Goal: Information Seeking & Learning: Learn about a topic

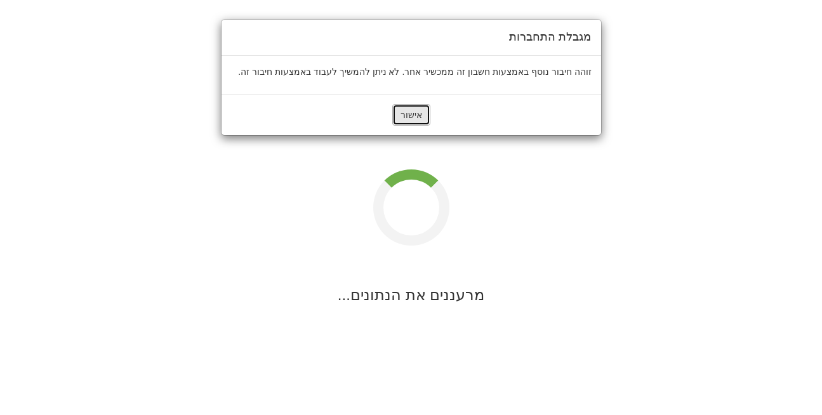
click at [418, 118] on button "אישור" at bounding box center [411, 115] width 38 height 22
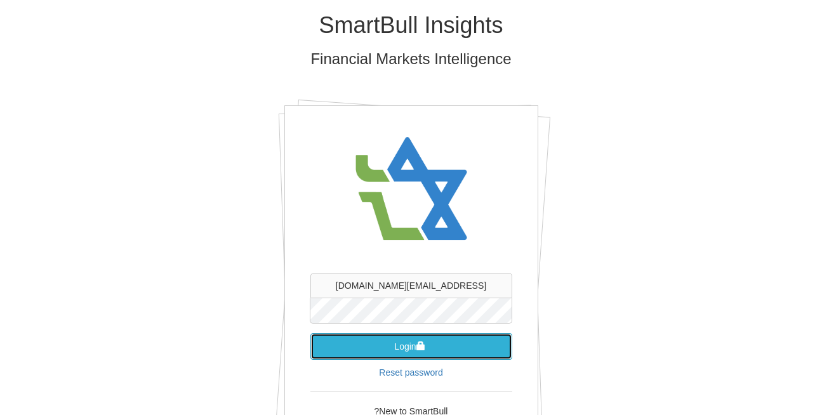
click at [393, 346] on button "Login" at bounding box center [411, 346] width 202 height 27
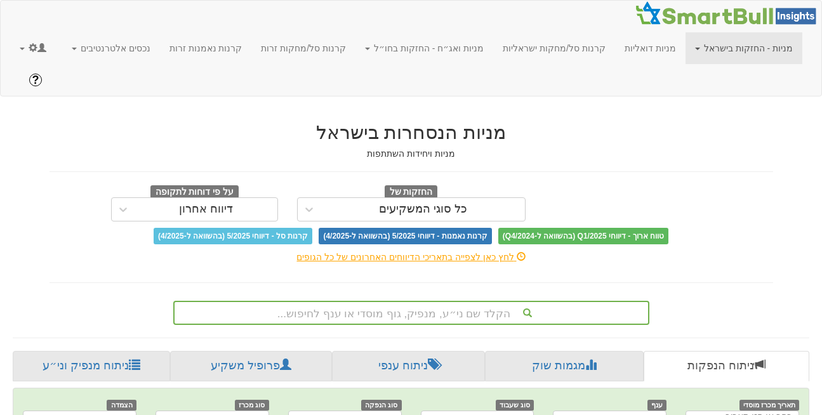
scroll to position [0, 10]
click at [19, 44] on link at bounding box center [33, 48] width 46 height 32
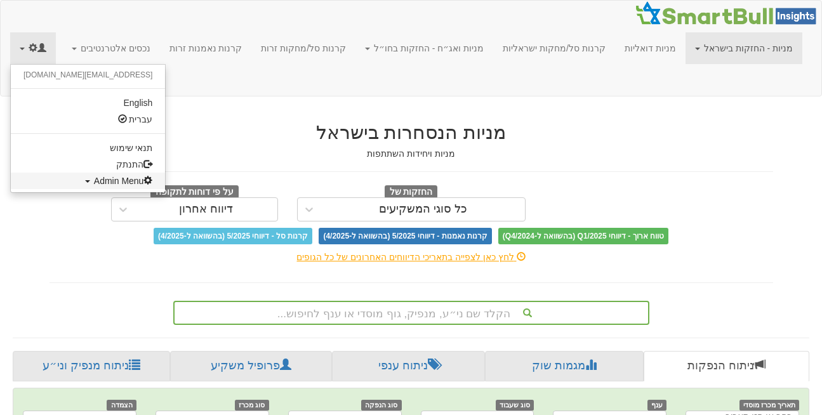
click at [65, 186] on link "Admin Menu" at bounding box center [88, 181] width 154 height 17
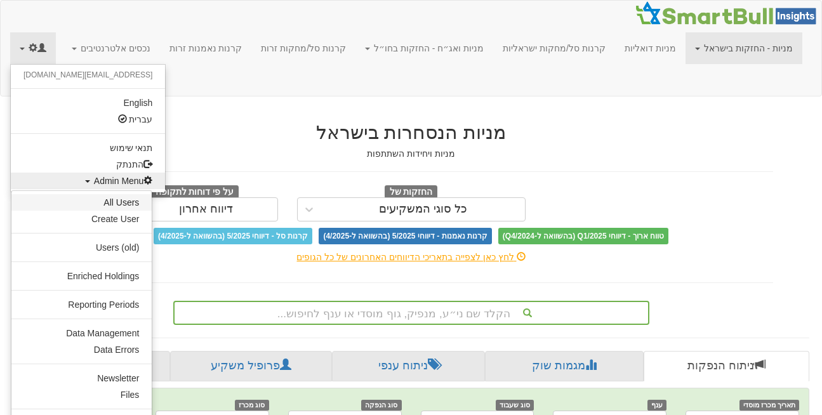
scroll to position [0, 0]
click at [124, 205] on link "All Users" at bounding box center [81, 202] width 140 height 17
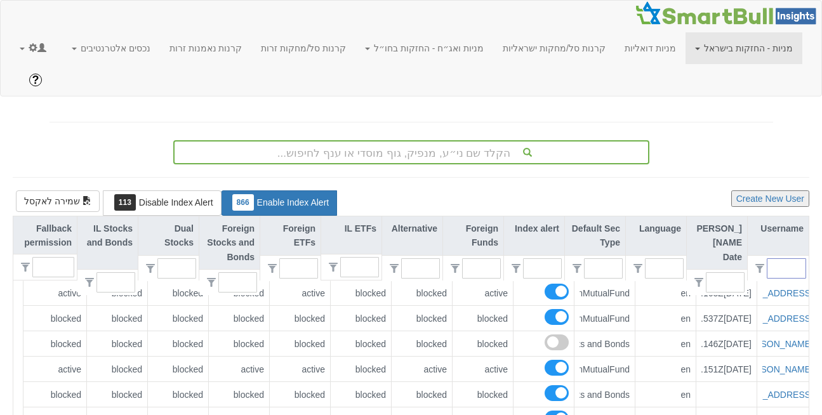
click at [783, 259] on input "text" at bounding box center [792, 268] width 28 height 19
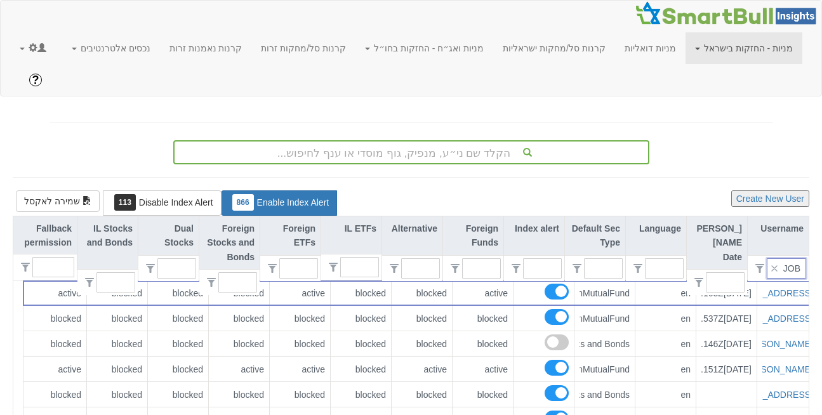
type input "JOBI"
type input "0"
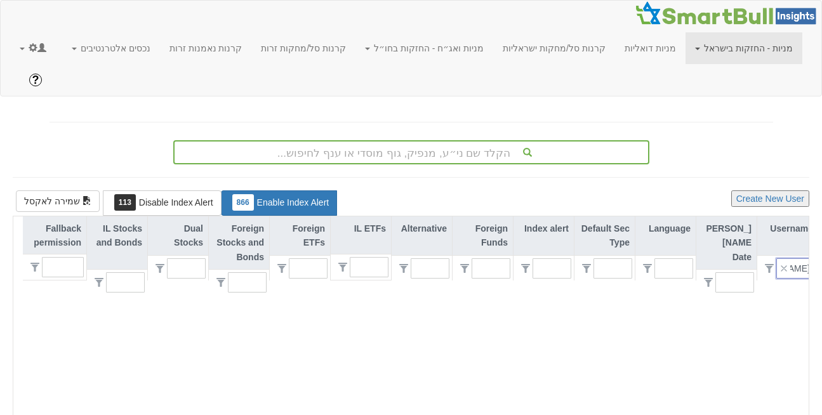
type input "J"
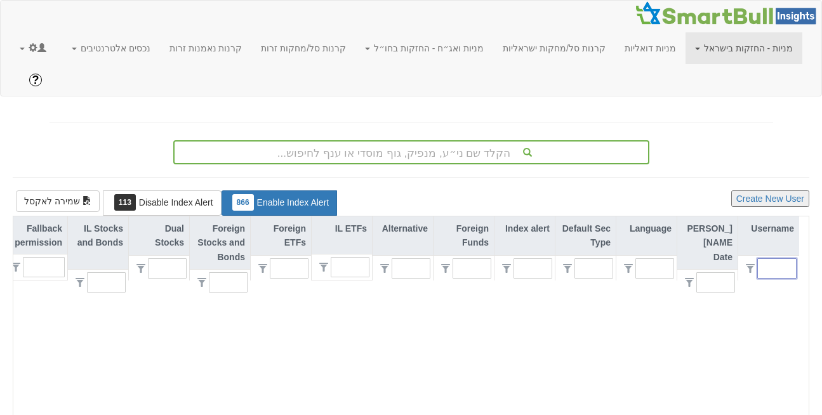
type input "1"
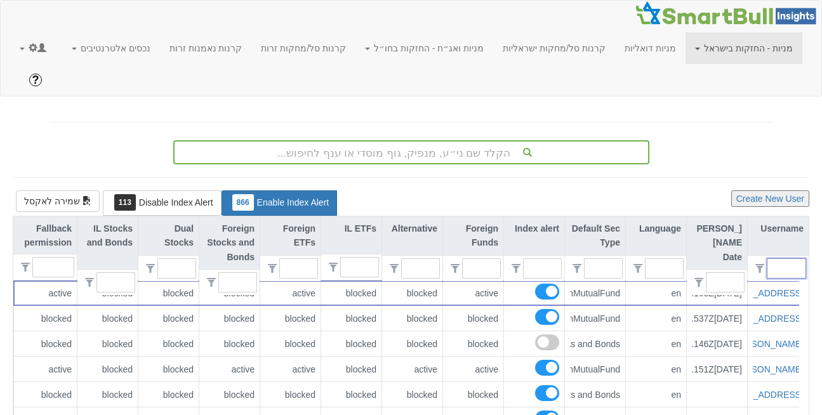
scroll to position [0, 0]
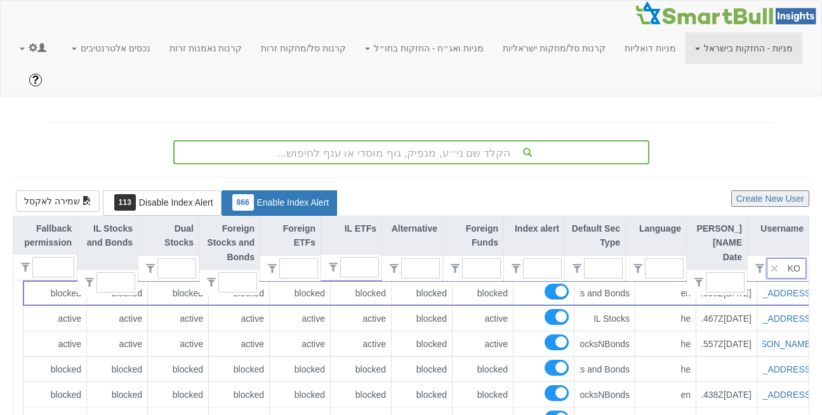
type input "KOI"
type input "0"
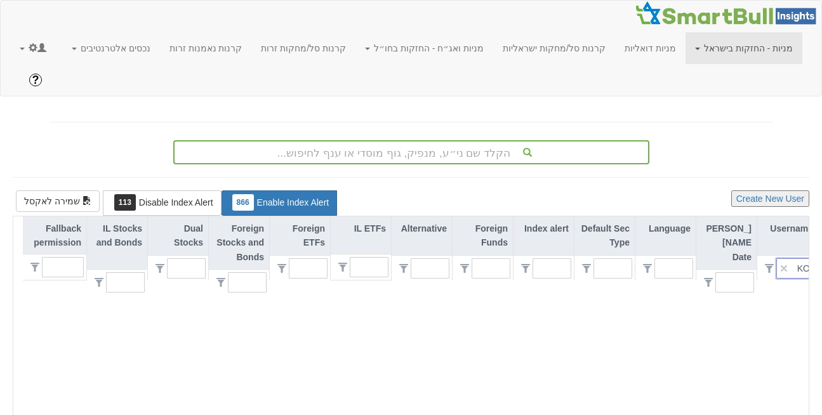
type input "K"
type input "1"
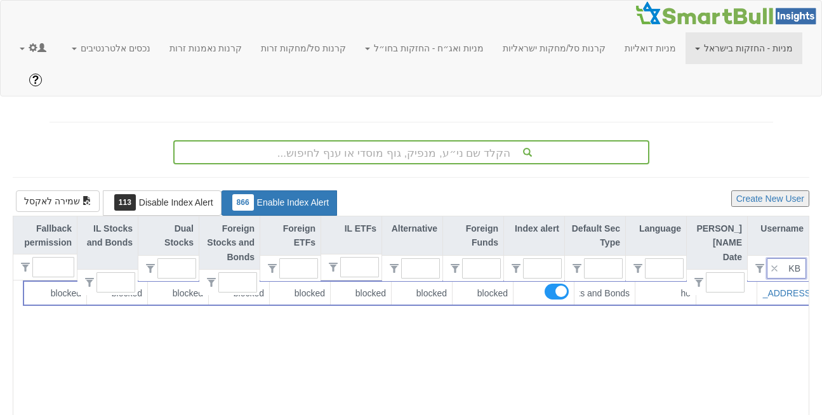
type input "K"
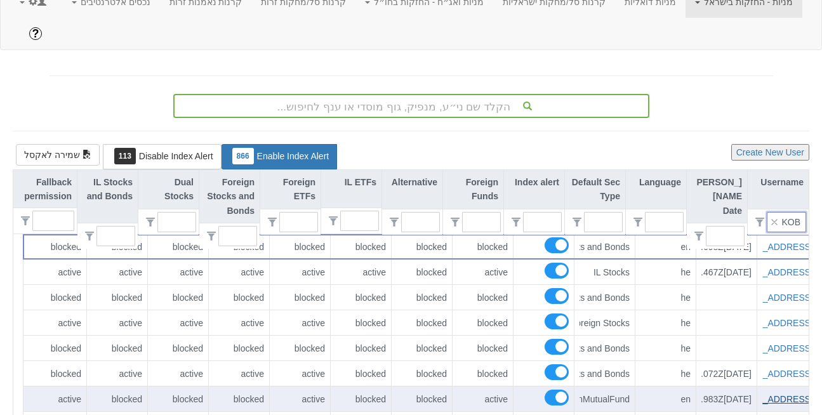
scroll to position [0, -24]
type input "KOB"
click at [774, 394] on link "[EMAIL_ADDRESS][DOMAIN_NAME]" at bounding box center [762, 399] width 150 height 10
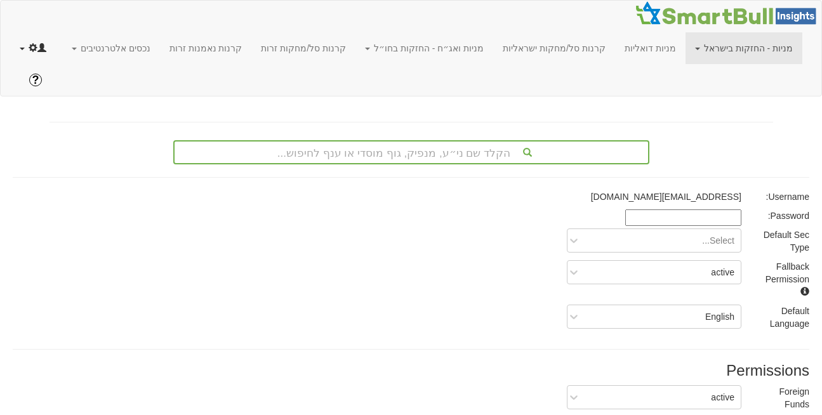
click at [24, 39] on link at bounding box center [33, 48] width 46 height 32
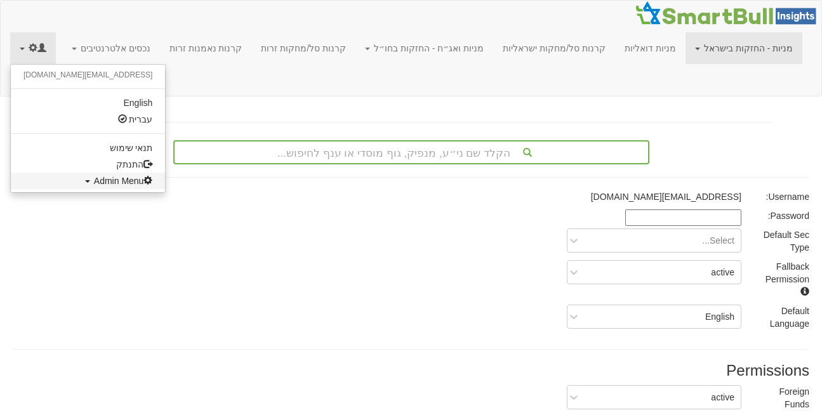
click at [94, 183] on span "Admin Menu" at bounding box center [123, 181] width 59 height 10
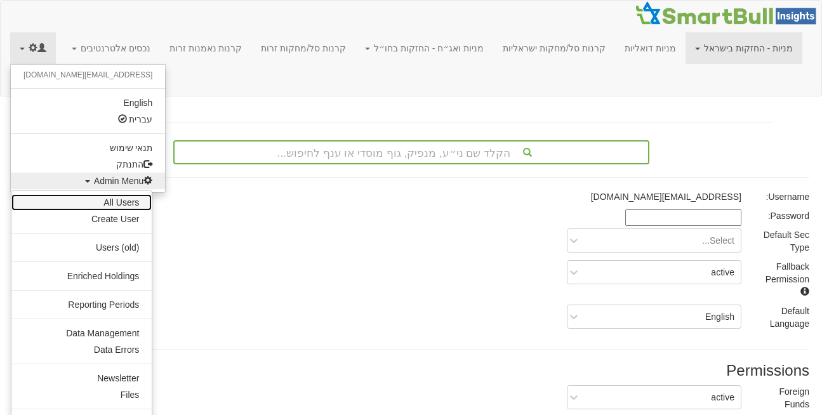
click at [106, 208] on link "All Users" at bounding box center [81, 202] width 140 height 17
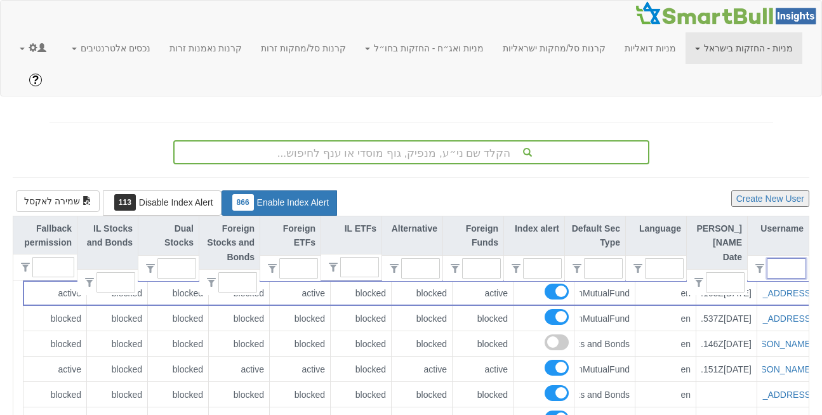
click at [795, 259] on input "text" at bounding box center [792, 268] width 28 height 19
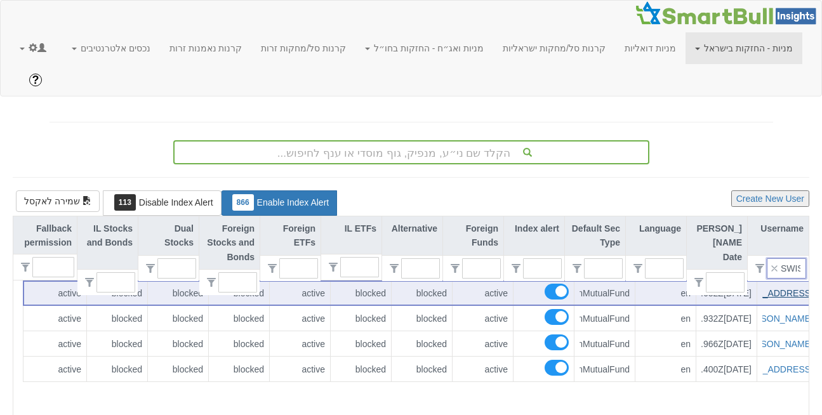
scroll to position [0, -76]
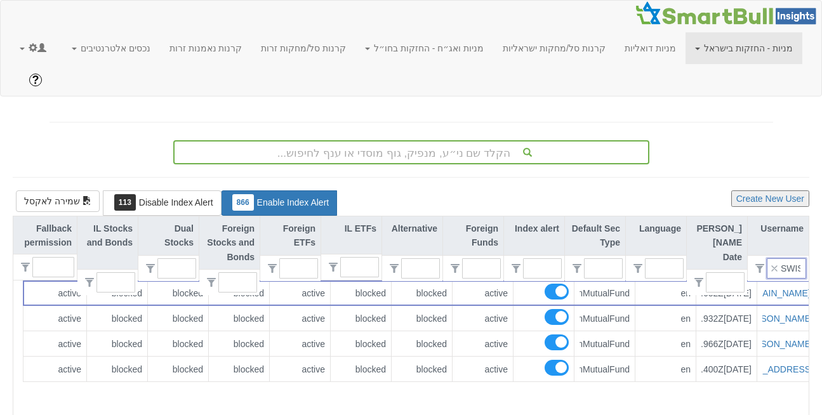
click at [791, 259] on input "SWISS" at bounding box center [792, 268] width 28 height 19
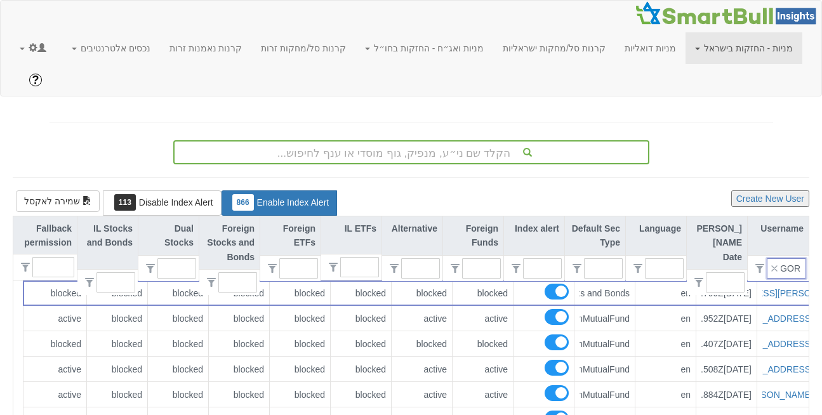
scroll to position [0, 0]
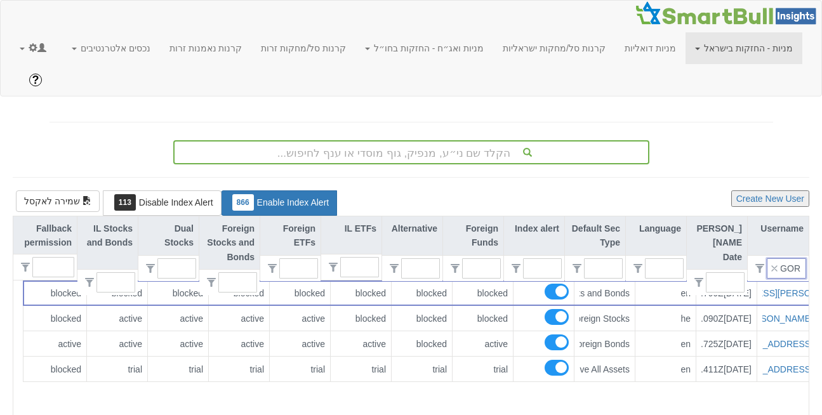
type input "GORA"
type input "0"
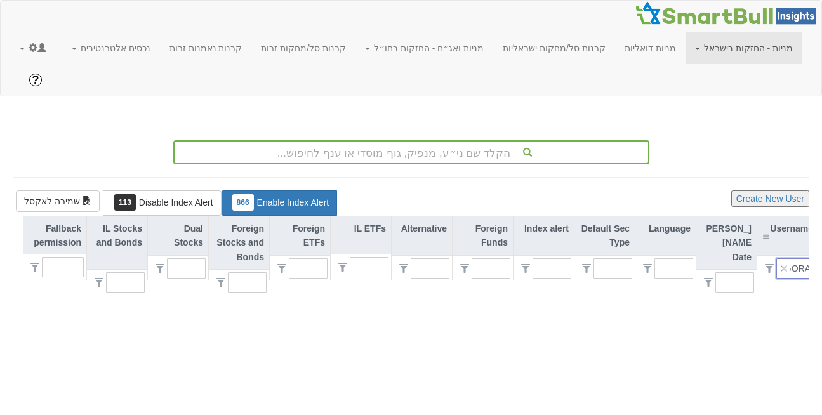
type input "GOR"
type input "1"
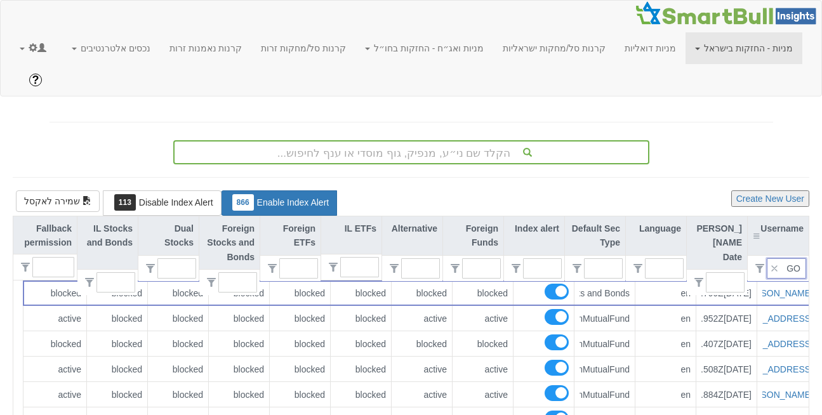
type input "G"
type input "GIR"
type input "0"
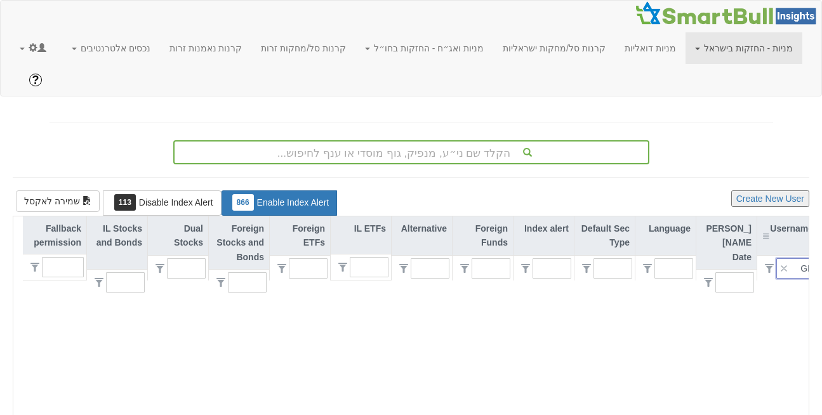
type input "G"
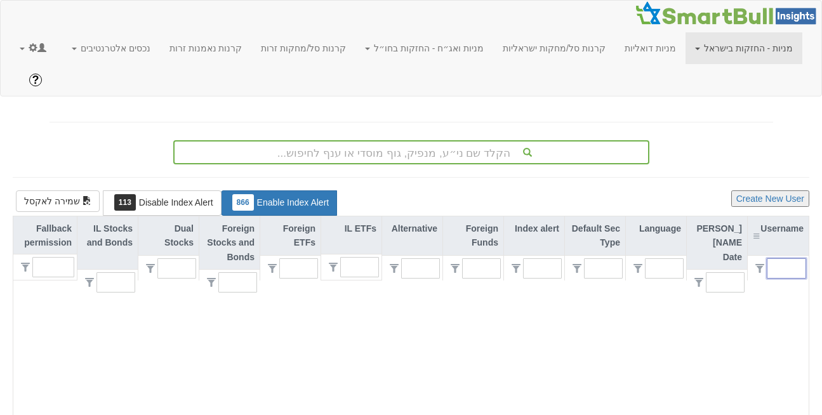
type input "1"
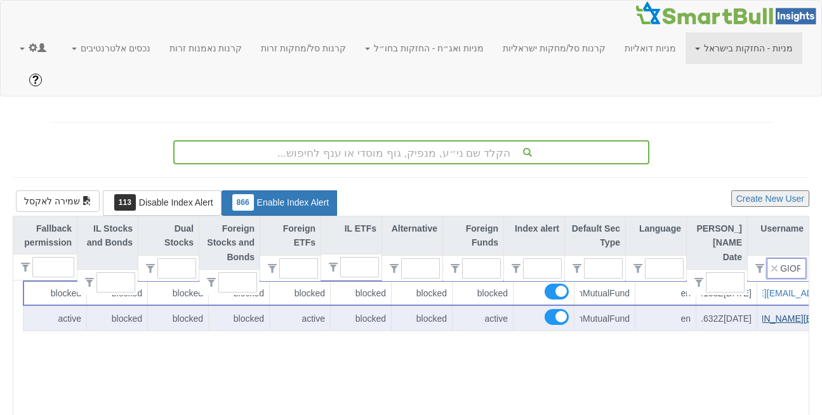
scroll to position [0, -76]
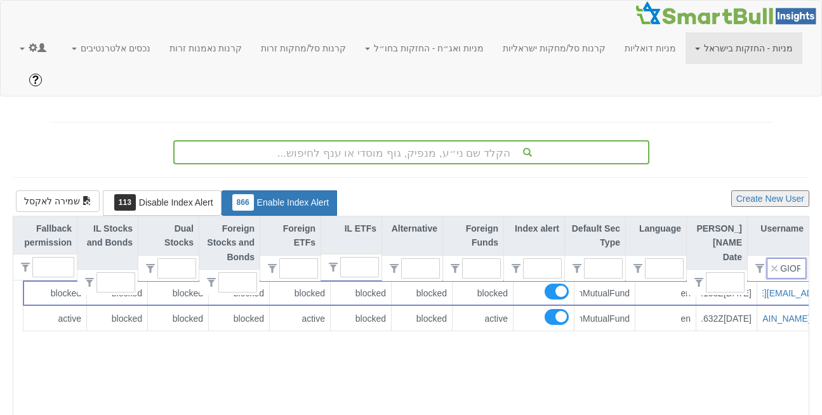
type input "GIOR"
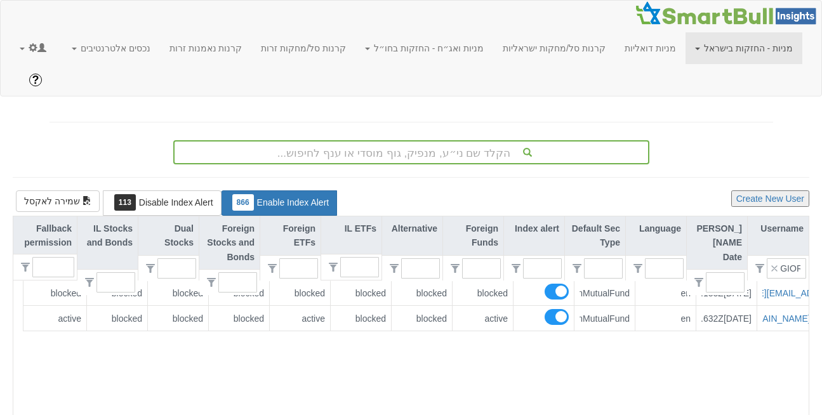
scroll to position [0, 0]
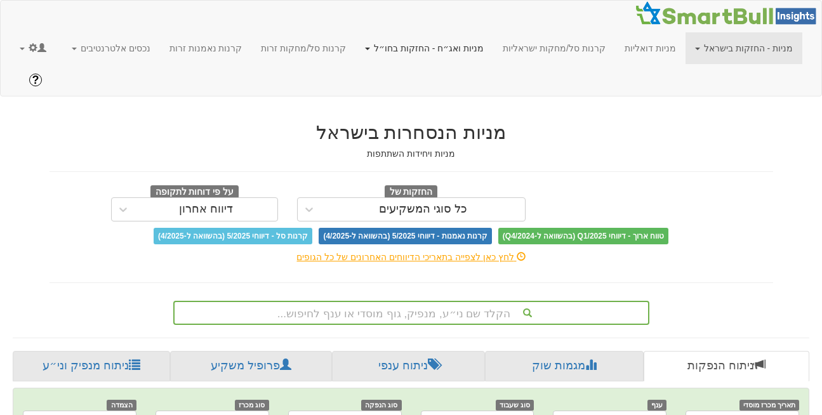
click at [686, 53] on link "מניות ואג״ח - החזקות בחו״ל" at bounding box center [744, 48] width 117 height 32
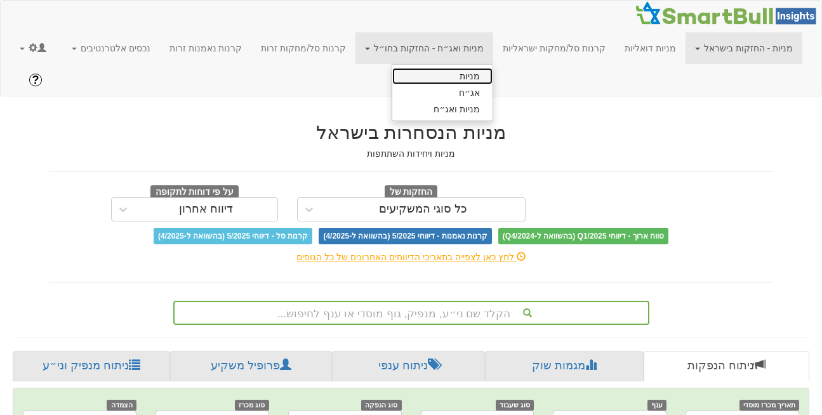
click at [493, 72] on link "מניות" at bounding box center [442, 76] width 100 height 17
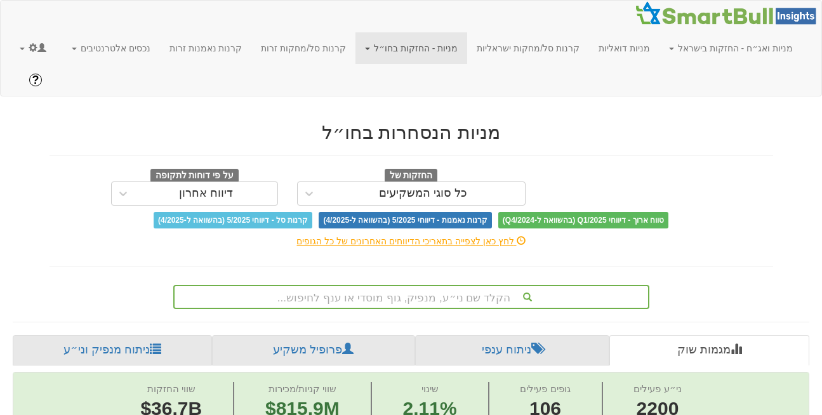
click at [656, 122] on h2 "מניות הנסחרות בחו״ל" at bounding box center [412, 132] width 724 height 21
click at [383, 285] on div "הקלד שם ני״ע, מנפיק, גוף מוסדי או ענף לחיפוש..." at bounding box center [411, 297] width 476 height 24
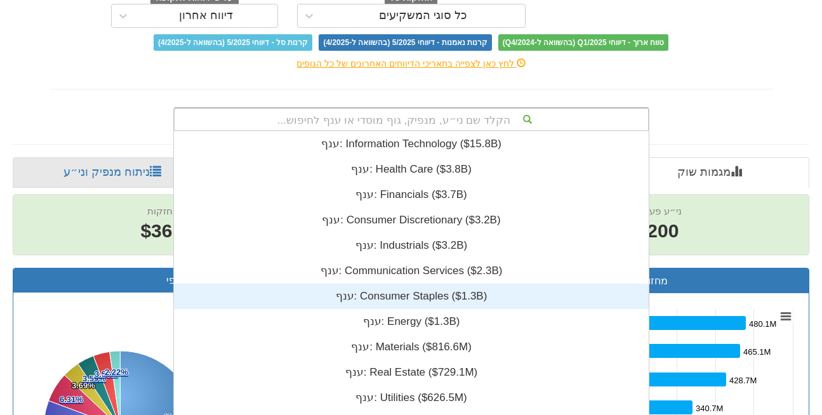
scroll to position [315, 0]
paste input "0001166388"
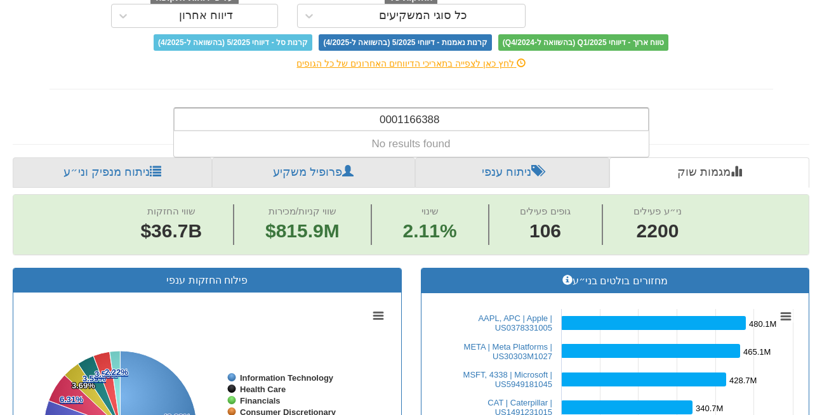
drag, startPoint x: 402, startPoint y: 84, endPoint x: 348, endPoint y: 91, distance: 53.8
click at [348, 109] on div "0001166388 0001166388" at bounding box center [412, 120] width 474 height 22
type input "166388"
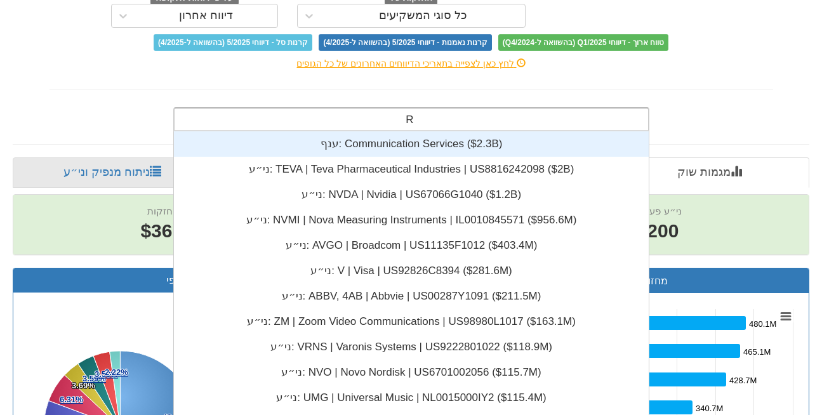
scroll to position [10, 0]
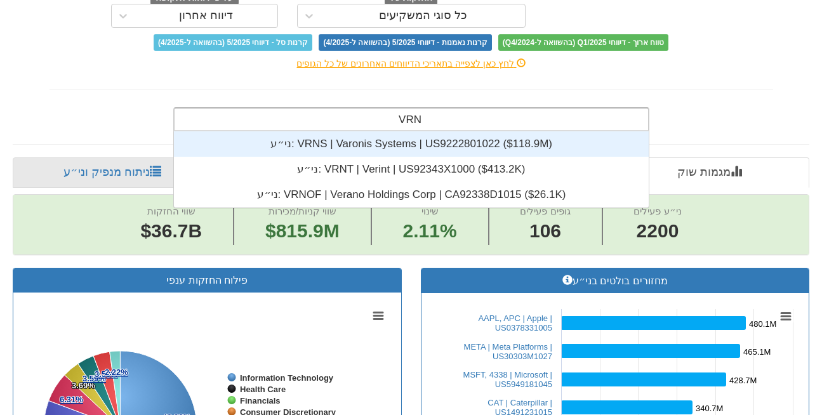
type input "VRNT"
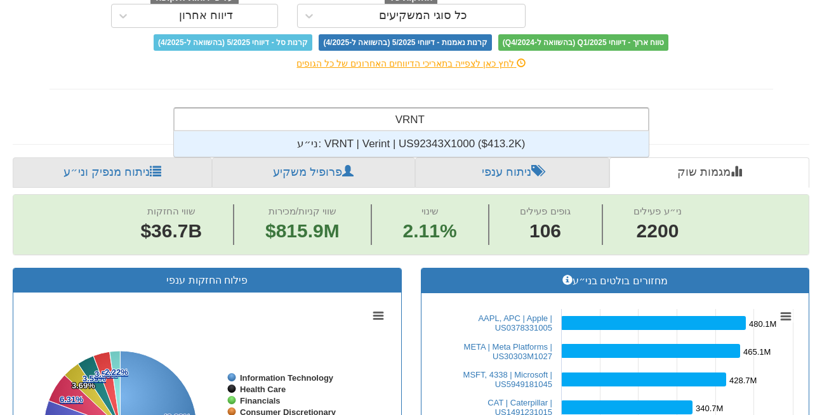
click at [455, 131] on div "ני״ע: ‎VRNT | Verint | US92343X1000 ‎($413.2K)‏" at bounding box center [411, 143] width 475 height 25
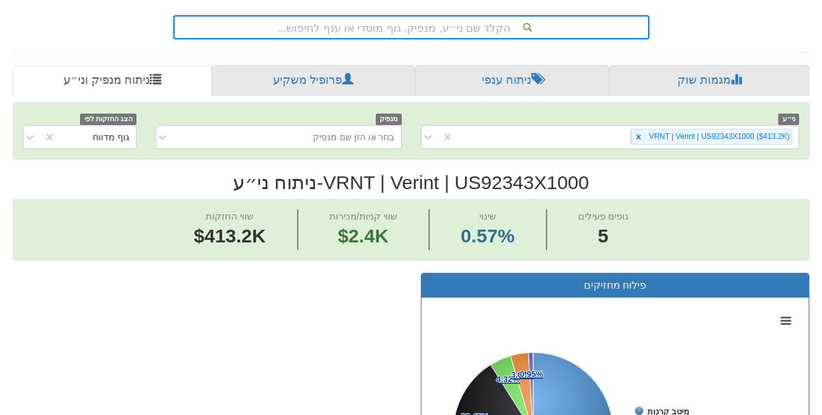
scroll to position [277, 0]
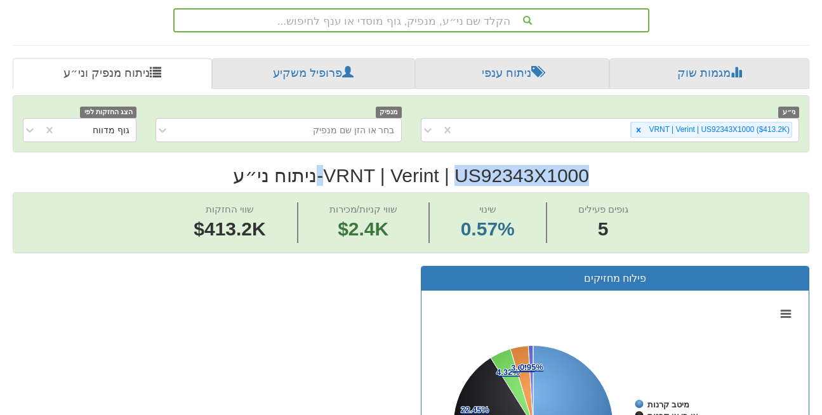
click at [529, 165] on h2 "VRNT | Verint | US92343X1000 - ניתוח ני״ע" at bounding box center [411, 175] width 797 height 21
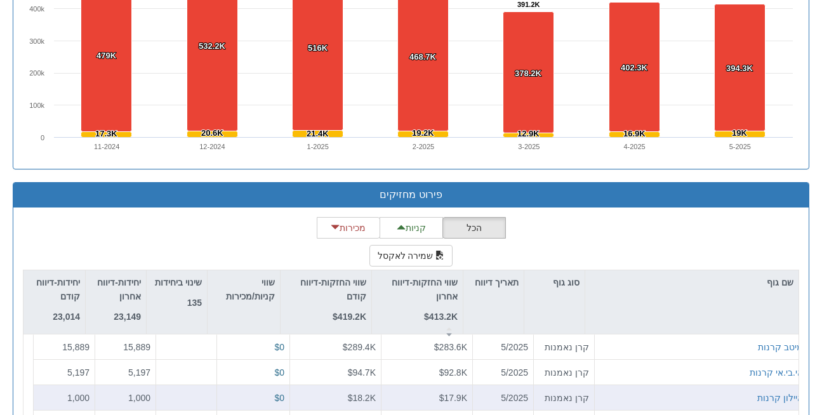
scroll to position [1083, 0]
